Goal: Task Accomplishment & Management: Manage account settings

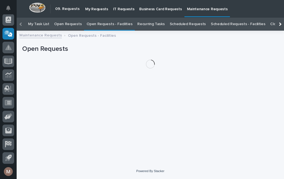
scroll to position [18, 0]
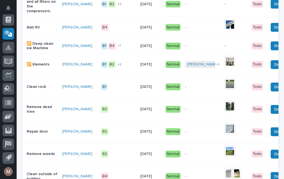
scroll to position [184, 0]
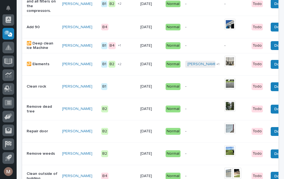
click at [38, 89] on p "Clean rock" at bounding box center [42, 86] width 31 height 5
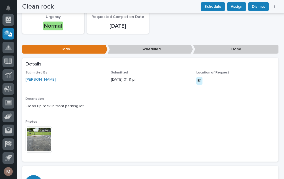
scroll to position [66, 0]
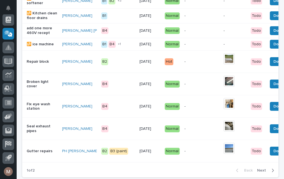
scroll to position [564, 0]
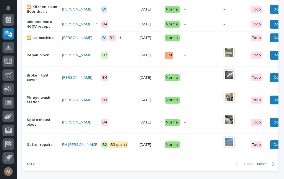
click at [32, 150] on div "Gutter repairs" at bounding box center [42, 145] width 31 height 9
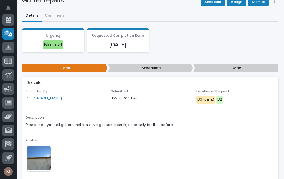
scroll to position [47, 0]
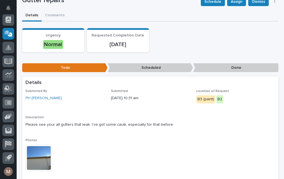
click at [42, 167] on img at bounding box center [38, 158] width 27 height 27
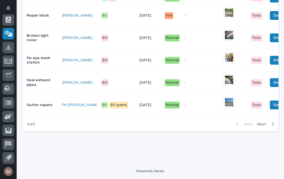
scroll to position [610, 0]
click at [35, 80] on p "Seal exhaust pipes" at bounding box center [42, 82] width 31 height 9
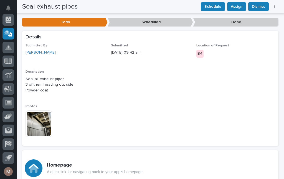
scroll to position [93, 0]
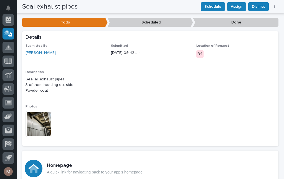
click at [35, 125] on img at bounding box center [38, 124] width 27 height 27
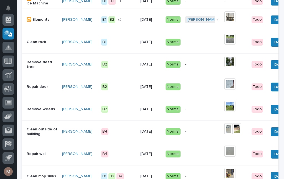
scroll to position [229, 0]
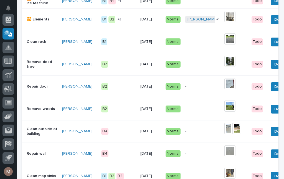
click at [42, 83] on td "Repair door" at bounding box center [41, 87] width 38 height 22
